Goal: Information Seeking & Learning: Check status

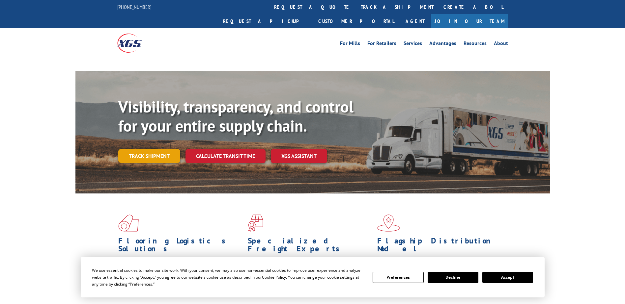
click at [154, 149] on link "Track shipment" at bounding box center [149, 156] width 62 height 14
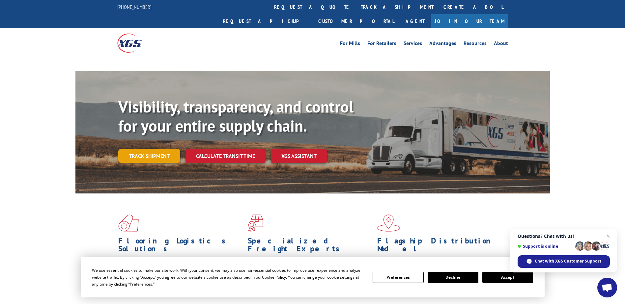
click at [152, 149] on link "Track shipment" at bounding box center [149, 156] width 62 height 14
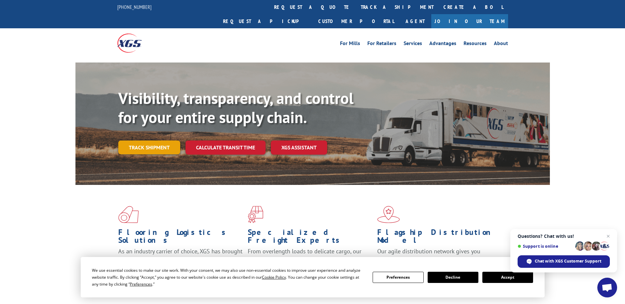
click at [157, 141] on link "Track shipment" at bounding box center [149, 148] width 62 height 14
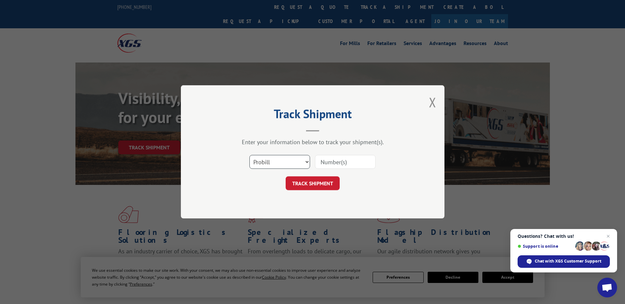
click at [305, 163] on select "Select category... Probill BOL PO" at bounding box center [279, 162] width 61 height 14
click at [249, 155] on select "Select category... Probill BOL PO" at bounding box center [279, 162] width 61 height 14
click at [326, 162] on input at bounding box center [345, 162] width 61 height 14
click at [273, 164] on select "Select category... Probill BOL PO" at bounding box center [279, 162] width 61 height 14
select select "probill"
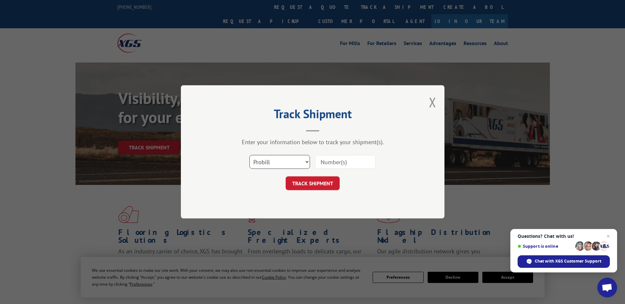
click at [249, 155] on select "Select category... Probill BOL PO" at bounding box center [279, 162] width 61 height 14
click at [339, 160] on input at bounding box center [345, 162] width 61 height 14
type input "17613565"
click at [323, 178] on button "TRACK SHIPMENT" at bounding box center [312, 184] width 54 height 14
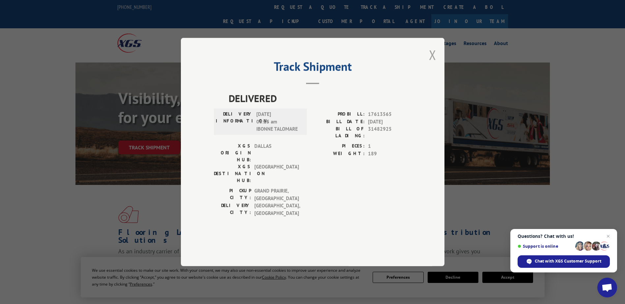
click at [433, 64] on button "Close modal" at bounding box center [432, 54] width 7 height 17
